Goal: Information Seeking & Learning: Learn about a topic

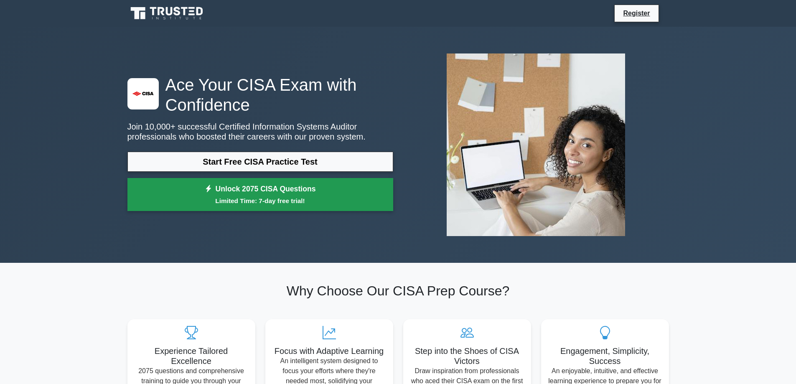
click at [300, 195] on link "Unlock 2075 CISA Questions Limited Time: 7-day free trial!" at bounding box center [260, 194] width 266 height 33
click at [300, 193] on link "Unlock 2075 CISA Questions Limited Time: 7-day free trial!" at bounding box center [260, 194] width 266 height 33
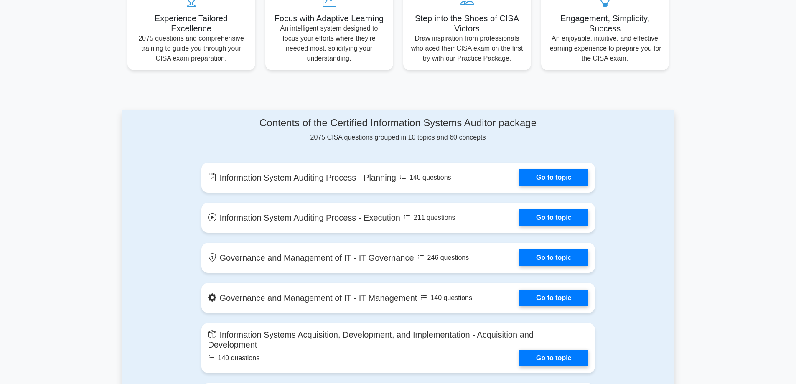
scroll to position [334, 0]
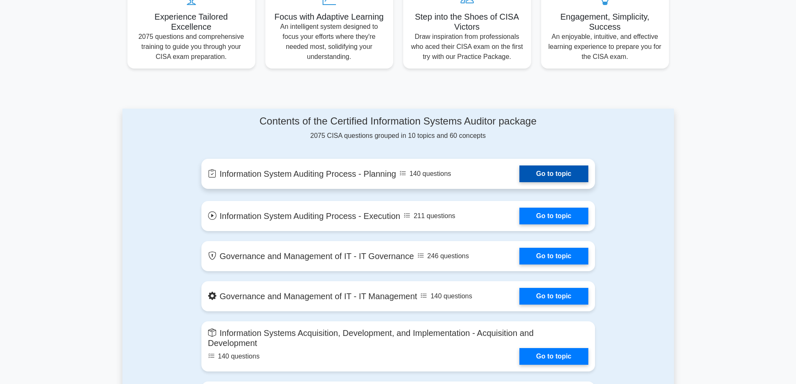
click at [519, 176] on link "Go to topic" at bounding box center [553, 174] width 69 height 17
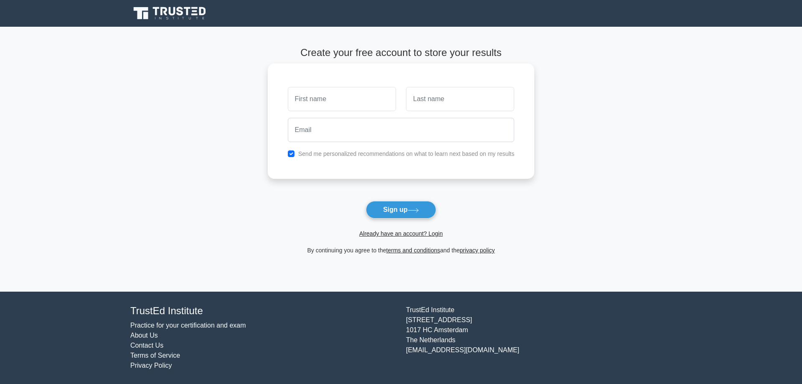
click at [323, 106] on input "text" at bounding box center [342, 99] width 108 height 24
click at [216, 130] on main "Create your free account to store your results Send me personalized recommendat…" at bounding box center [401, 159] width 802 height 265
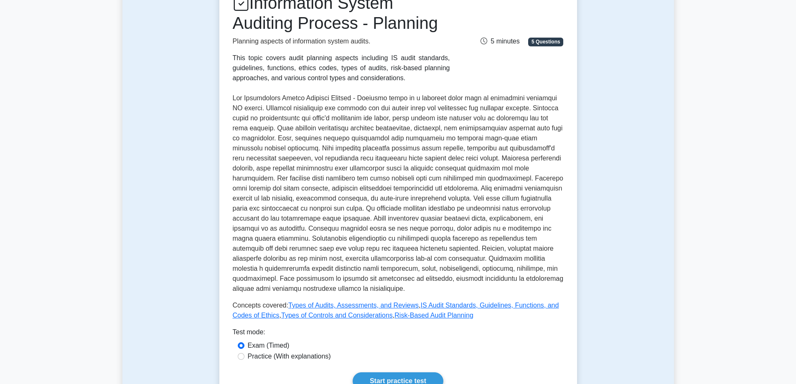
scroll to position [251, 0]
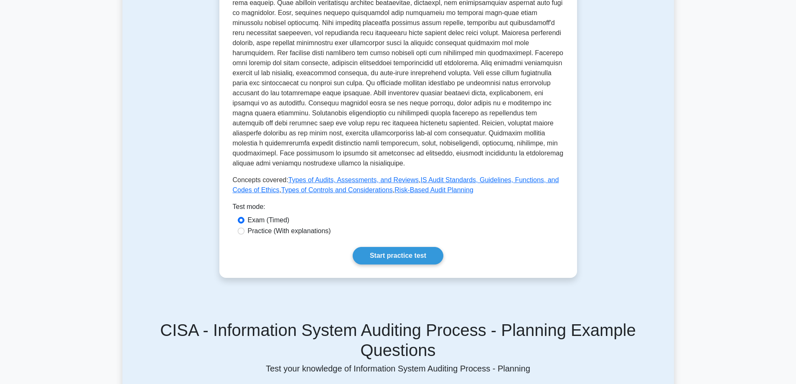
click at [244, 234] on div "Practice (With explanations)" at bounding box center [398, 231] width 321 height 10
click at [238, 232] on input "Practice (With explanations)" at bounding box center [241, 231] width 7 height 7
radio input "true"
click at [418, 255] on link "Start practice test" at bounding box center [398, 256] width 91 height 18
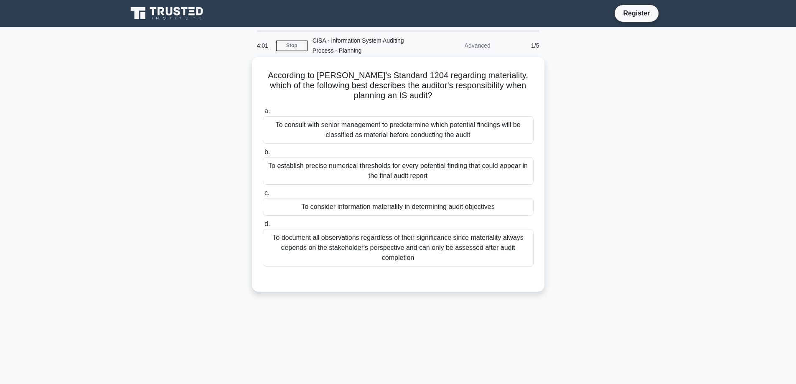
click at [362, 244] on div "To document all observations regardless of their significance since materiality…" at bounding box center [398, 248] width 271 height 38
click at [263, 227] on input "d. To document all observations regardless of their significance since material…" at bounding box center [263, 224] width 0 height 5
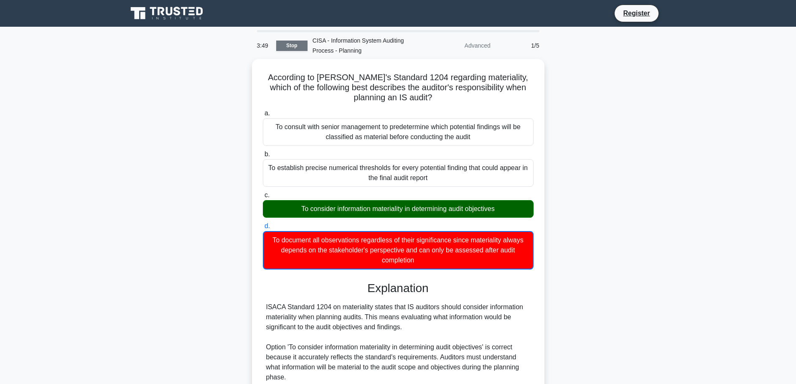
click at [304, 46] on link "Stop" at bounding box center [291, 46] width 31 height 10
click at [300, 44] on link "Stop" at bounding box center [291, 46] width 31 height 10
